Goal: Task Accomplishment & Management: Use online tool/utility

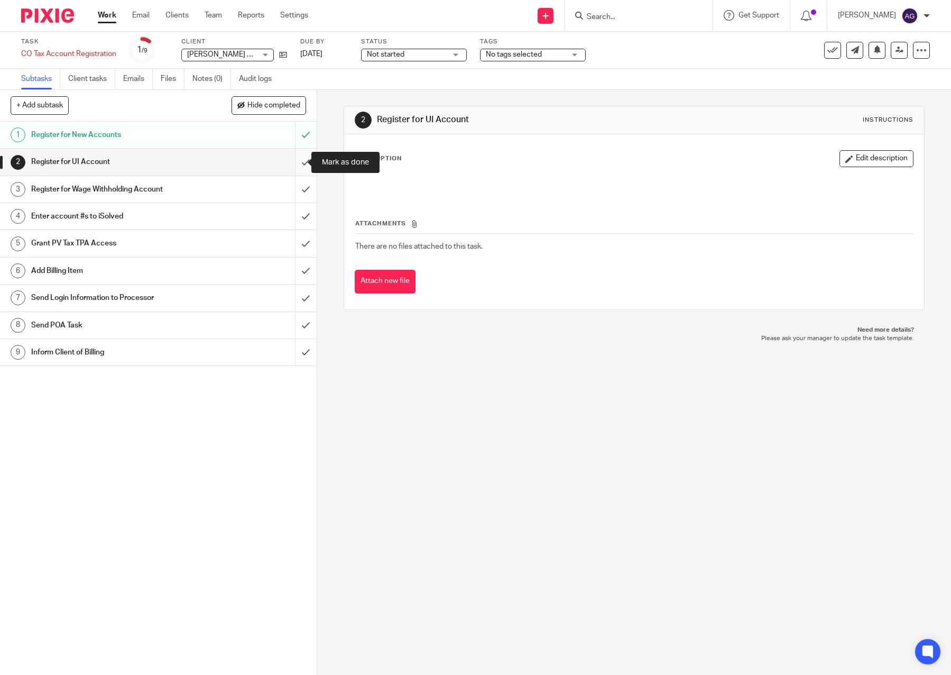
click at [294, 160] on input "submit" at bounding box center [158, 162] width 317 height 26
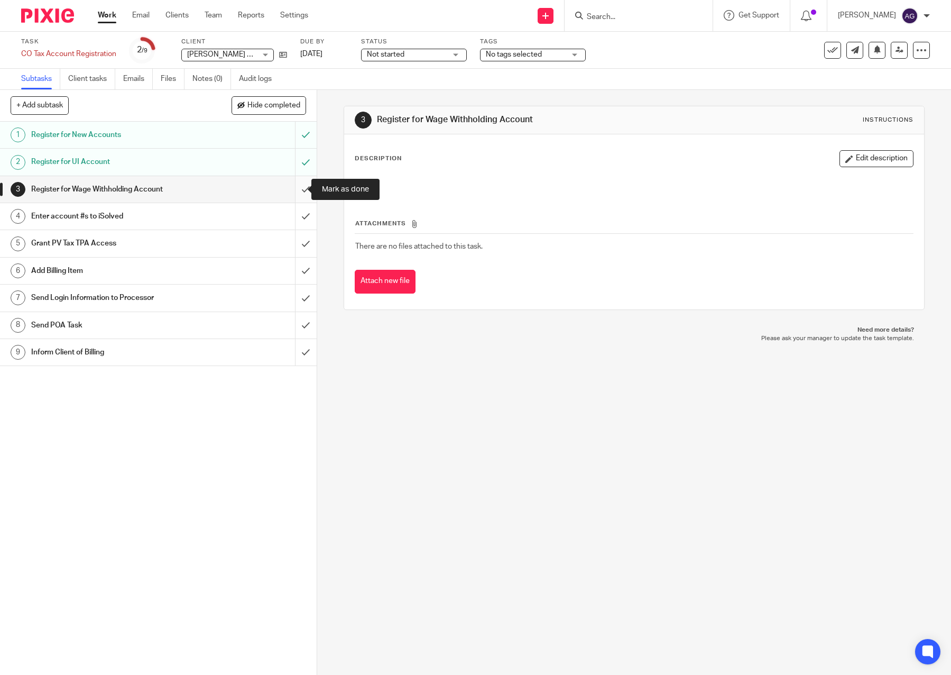
click at [291, 186] on input "submit" at bounding box center [158, 189] width 317 height 26
